Goal: Find specific page/section: Find specific page/section

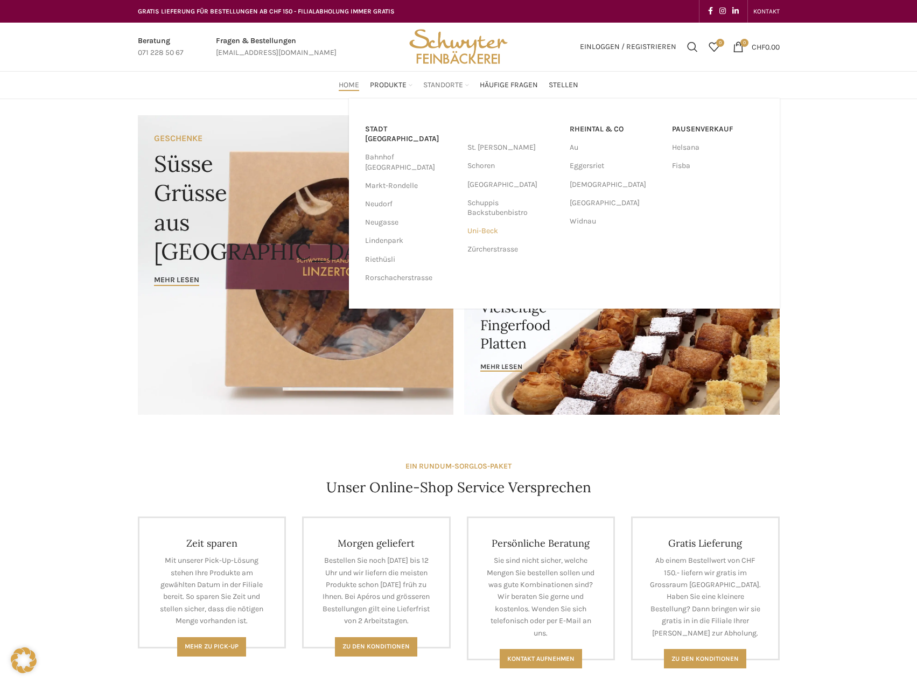
click at [487, 231] on link "Uni-Beck" at bounding box center [513, 231] width 92 height 18
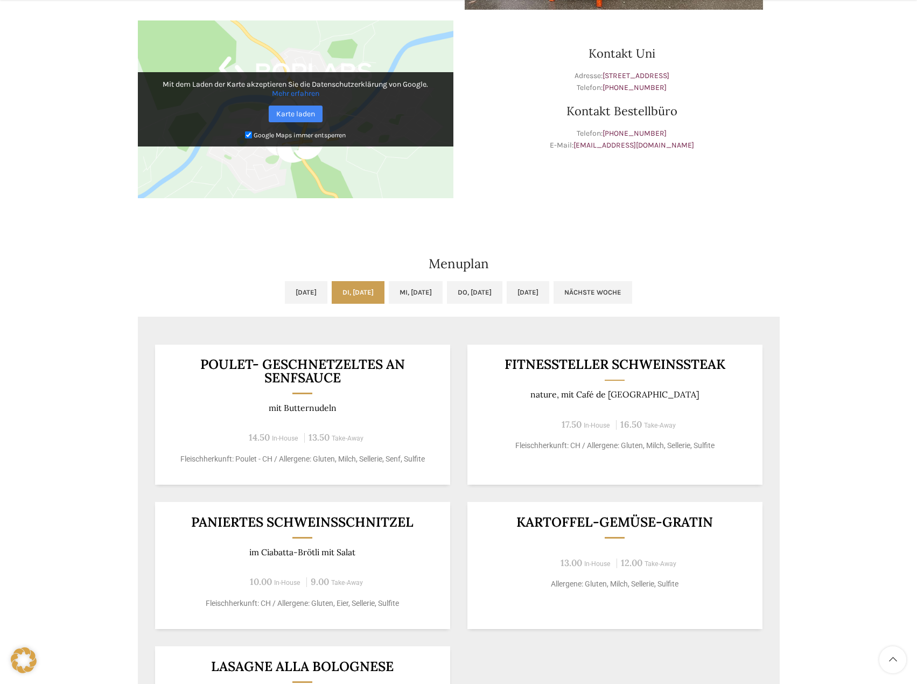
scroll to position [377, 0]
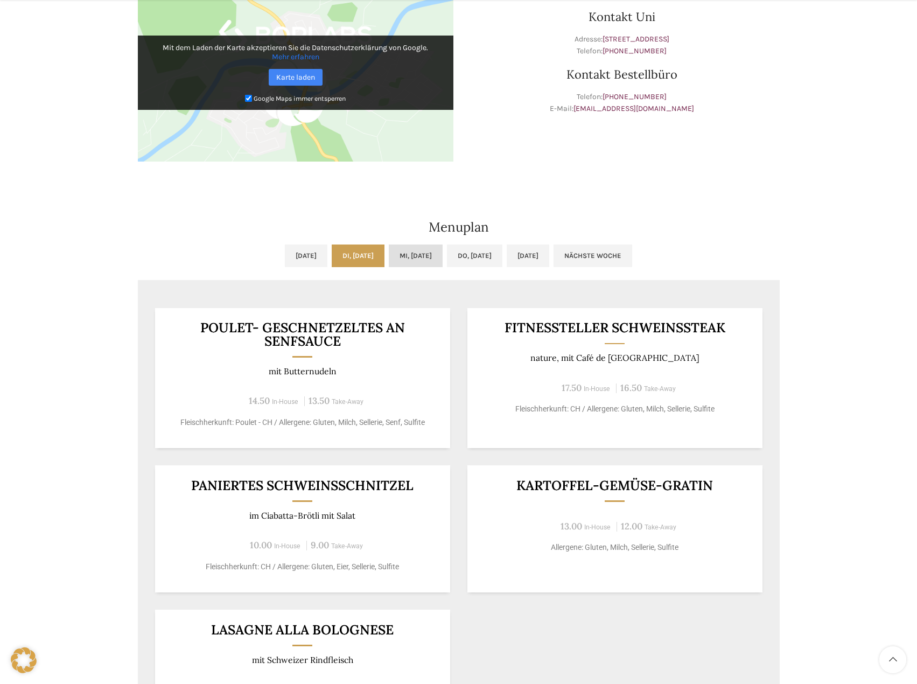
click at [411, 255] on link "Mi, [DATE]" at bounding box center [416, 255] width 54 height 23
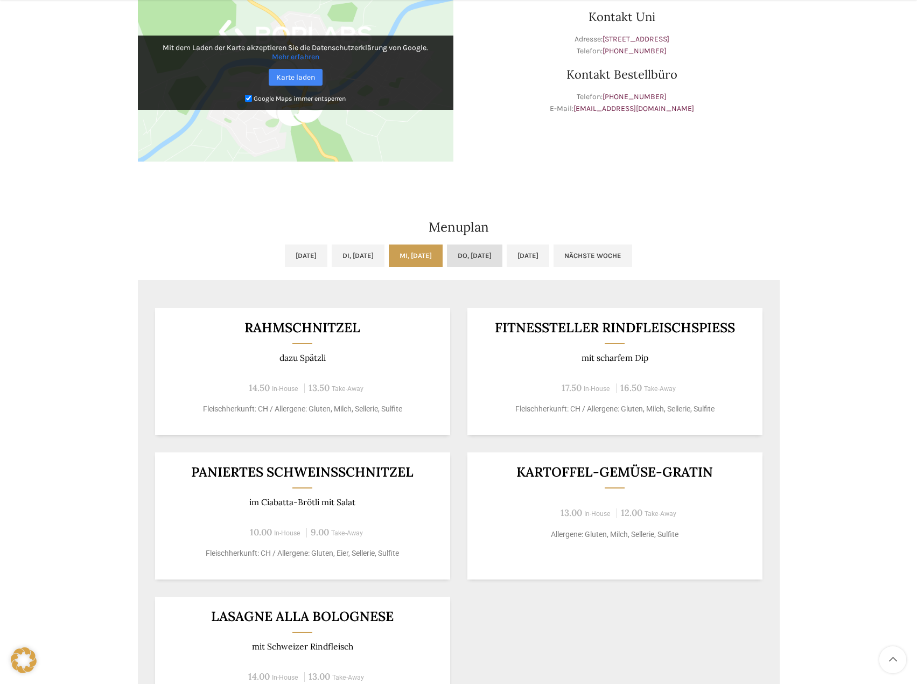
click at [475, 253] on link "Do, [DATE]" at bounding box center [474, 255] width 55 height 23
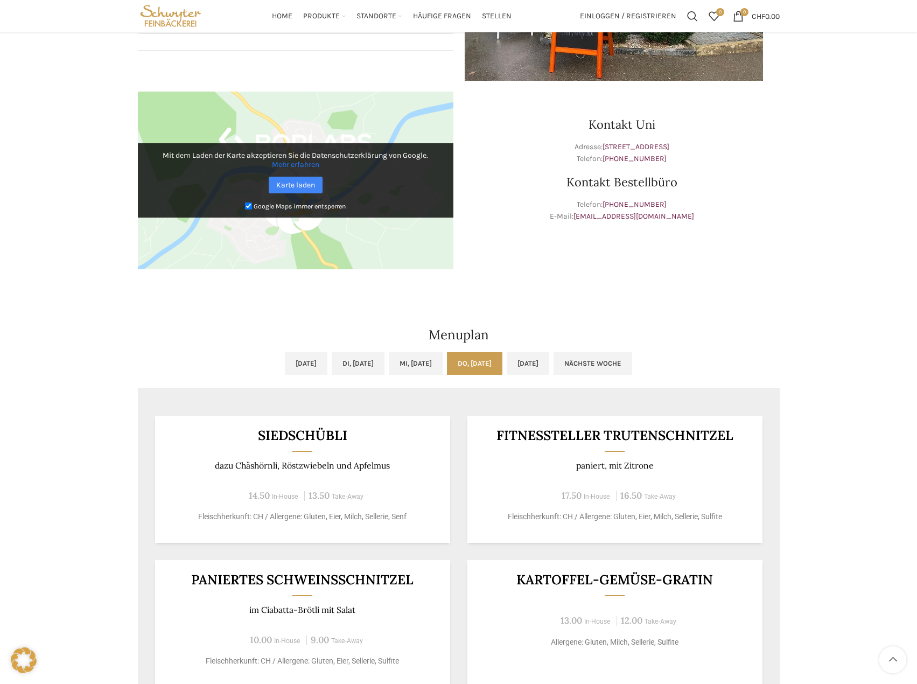
scroll to position [0, 0]
